Goal: Navigation & Orientation: Find specific page/section

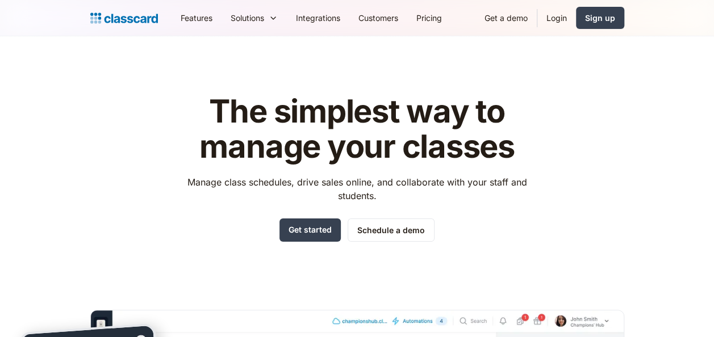
scroll to position [165, 0]
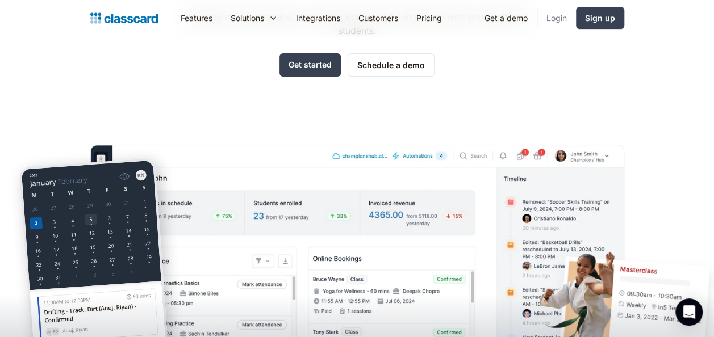
click at [563, 16] on link "Login" at bounding box center [556, 18] width 39 height 26
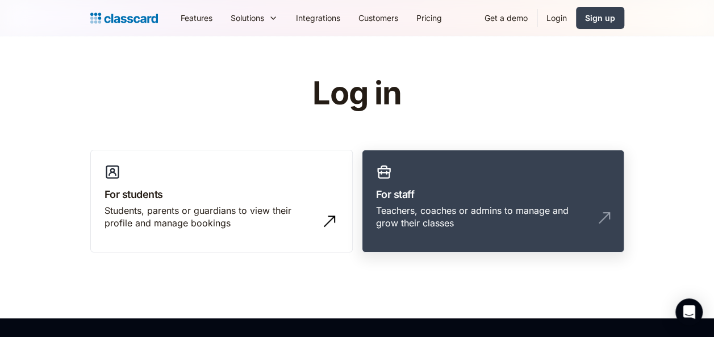
click at [480, 199] on h3 "For staff" at bounding box center [493, 194] width 234 height 15
